Goal: Task Accomplishment & Management: Manage account settings

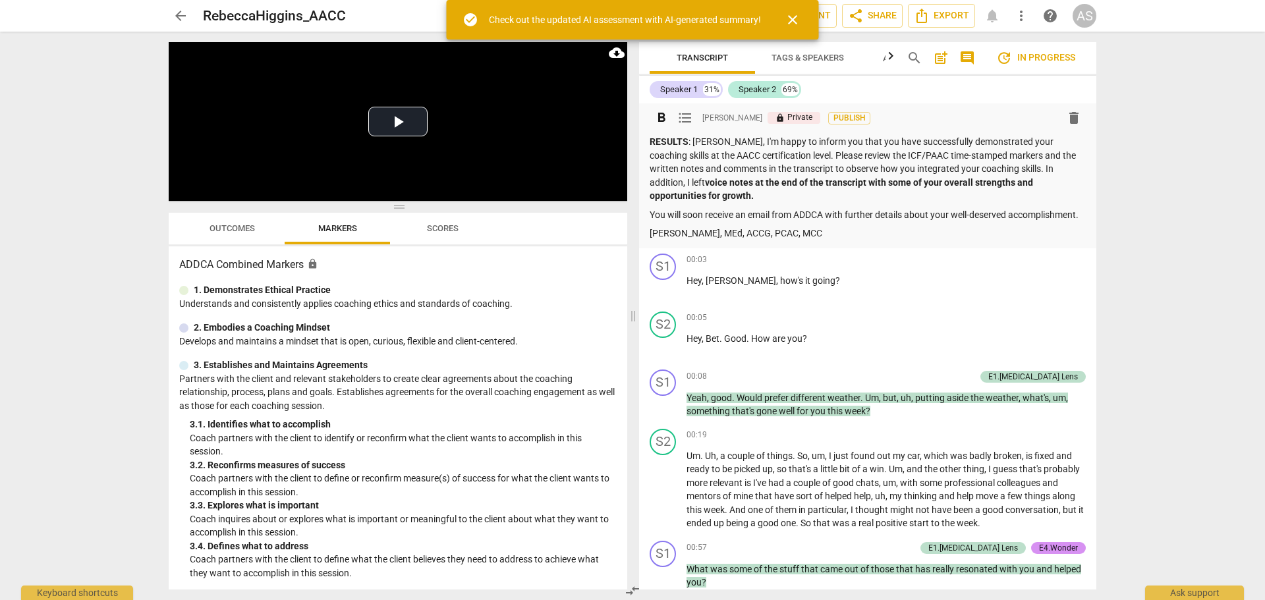
click at [696, 153] on p "RESULTS : [PERSON_NAME], I'm happy to inform you that you have successfully dem…" at bounding box center [868, 169] width 436 height 68
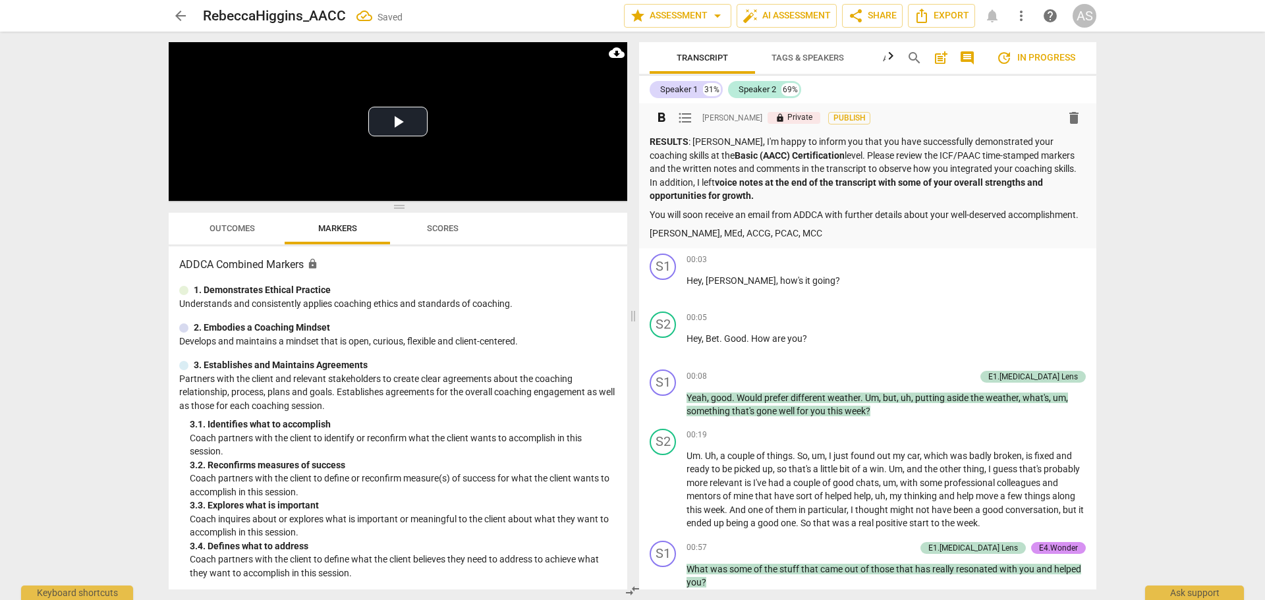
click at [806, 236] on div "RESULTS : [PERSON_NAME], I'm happy to inform you that you have successfully dem…" at bounding box center [868, 187] width 436 height 105
drag, startPoint x: 182, startPoint y: 13, endPoint x: 171, endPoint y: 17, distance: 11.3
click at [182, 13] on span "arrow_back" at bounding box center [181, 16] width 16 height 16
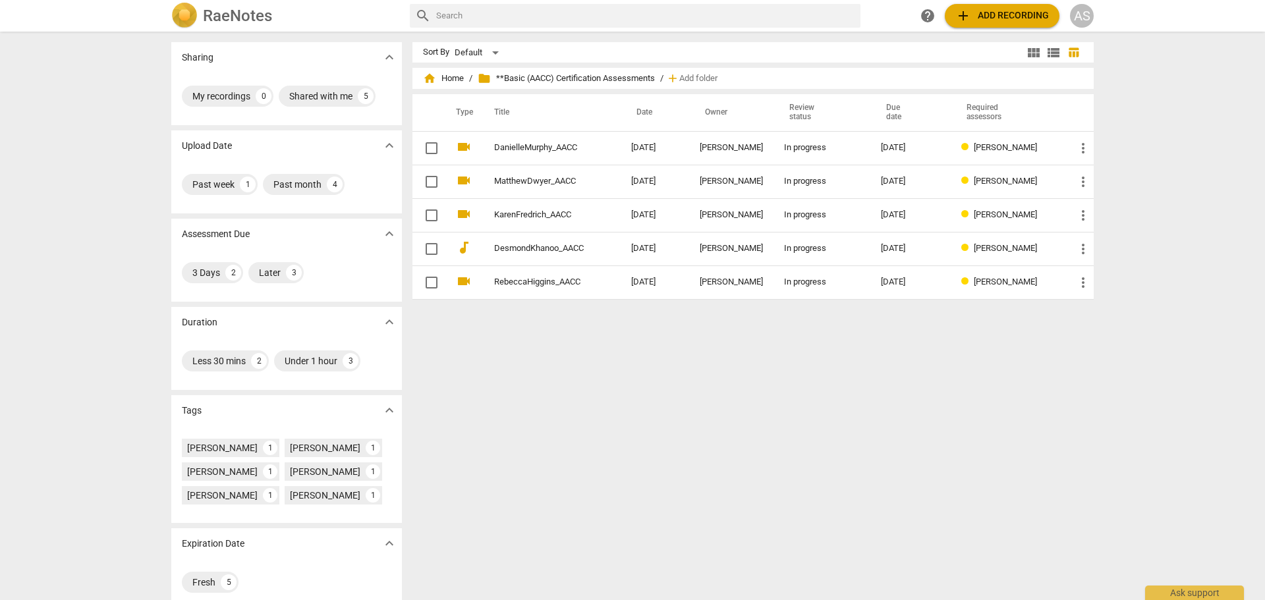
click at [1088, 25] on div "AS" at bounding box center [1082, 16] width 24 height 24
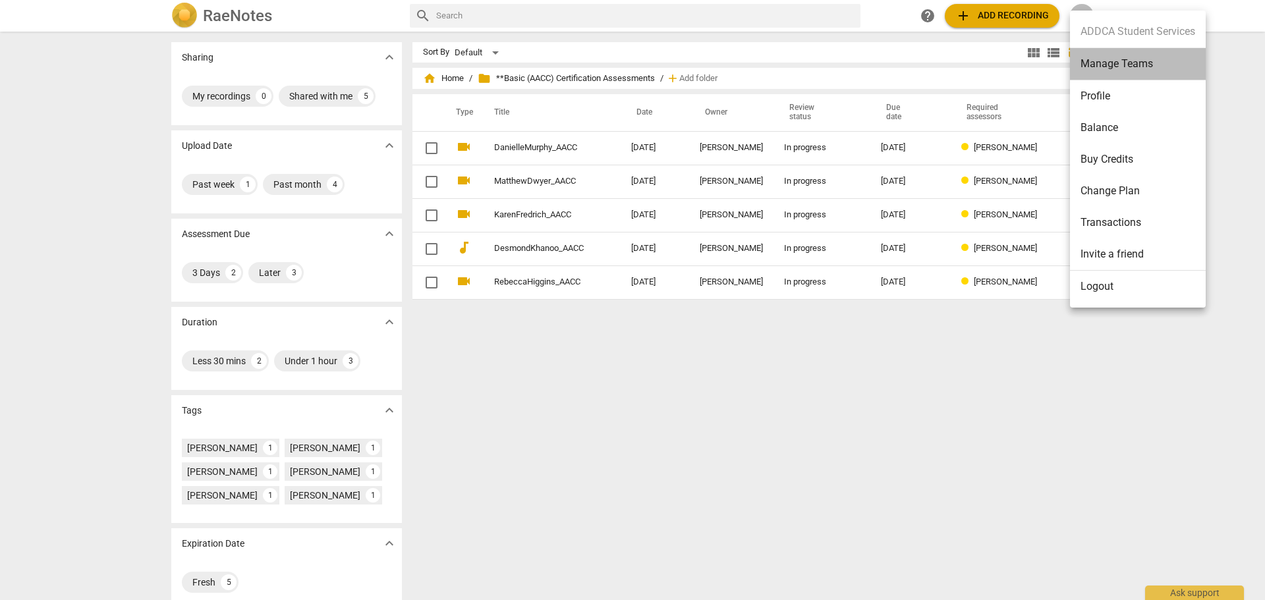
click at [1100, 74] on li "Manage Teams" at bounding box center [1138, 64] width 136 height 32
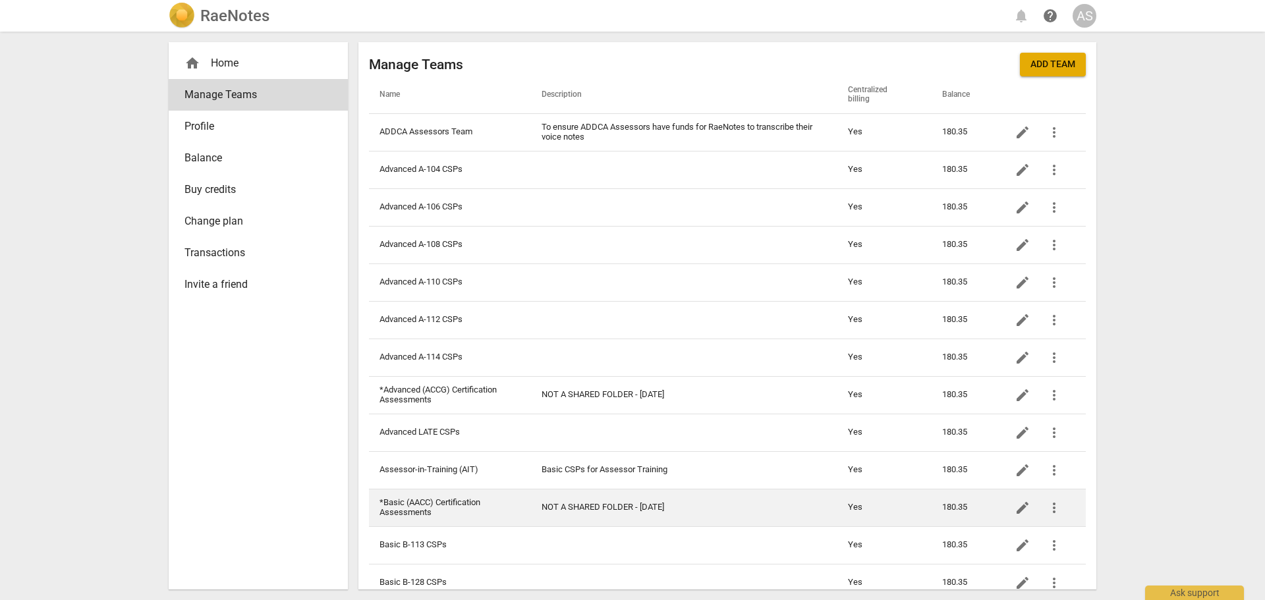
click at [460, 516] on td "*Basic (AACC) Certification Assessments" at bounding box center [450, 508] width 162 height 38
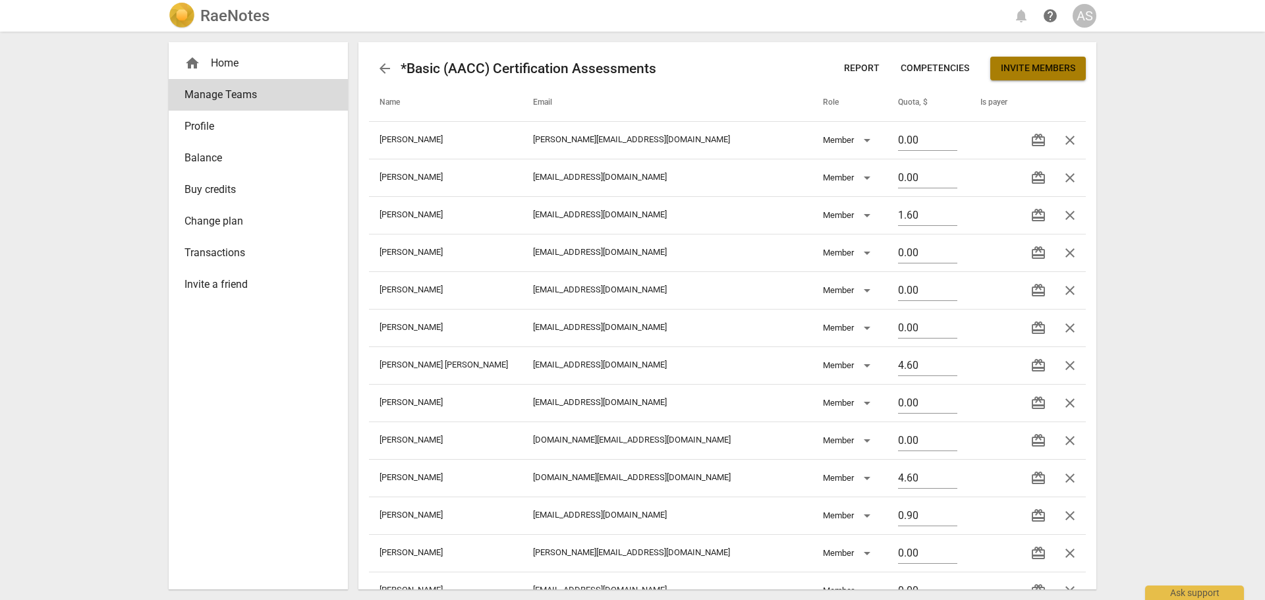
click at [1051, 74] on span "Invite members" at bounding box center [1038, 68] width 74 height 13
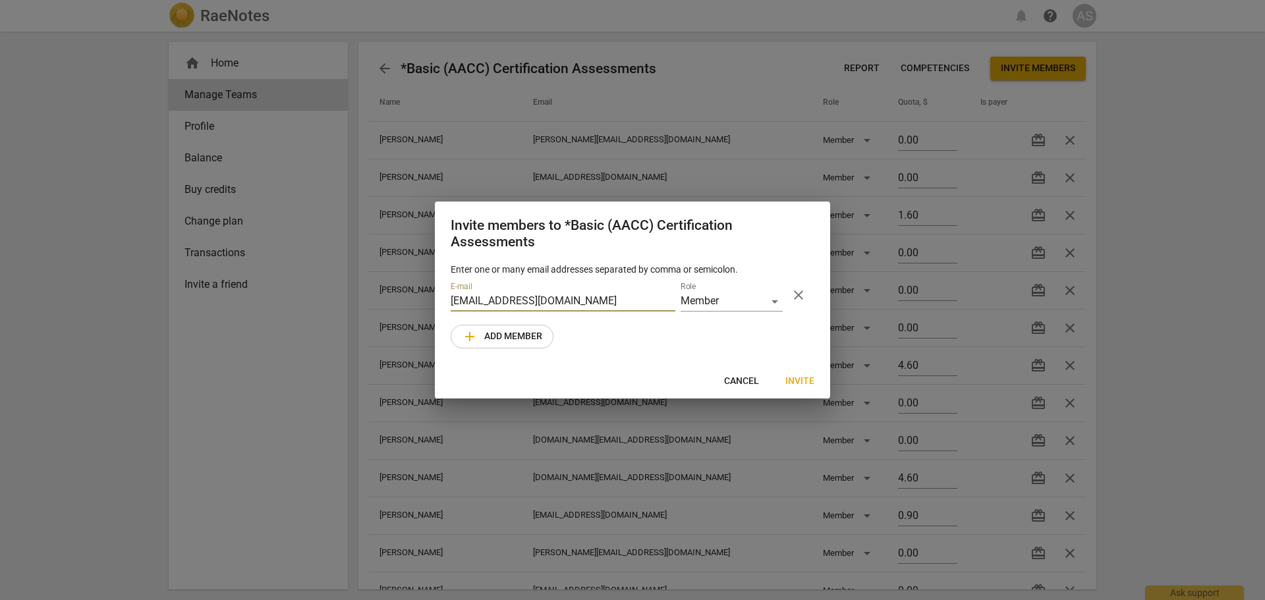
type input "mcbailly@gmail.com"
click at [518, 332] on span "add Add member" at bounding box center [502, 337] width 80 height 16
